Goal: Navigation & Orientation: Find specific page/section

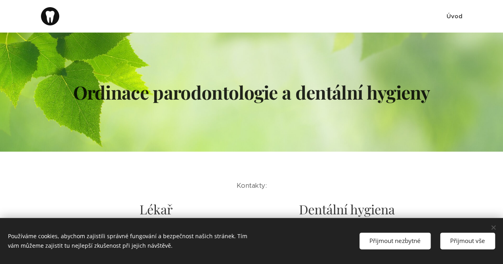
click at [451, 16] on span "Úvod" at bounding box center [454, 16] width 16 height 8
click at [458, 17] on span "Úvod" at bounding box center [454, 16] width 16 height 8
